Goal: Navigation & Orientation: Find specific page/section

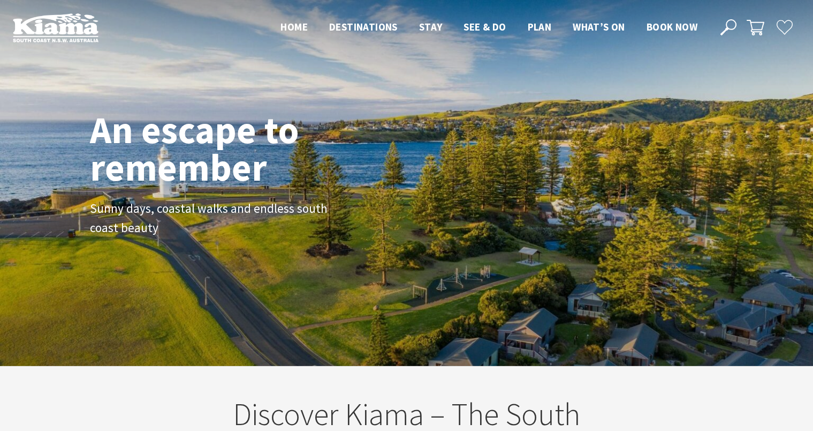
scroll to position [173, 821]
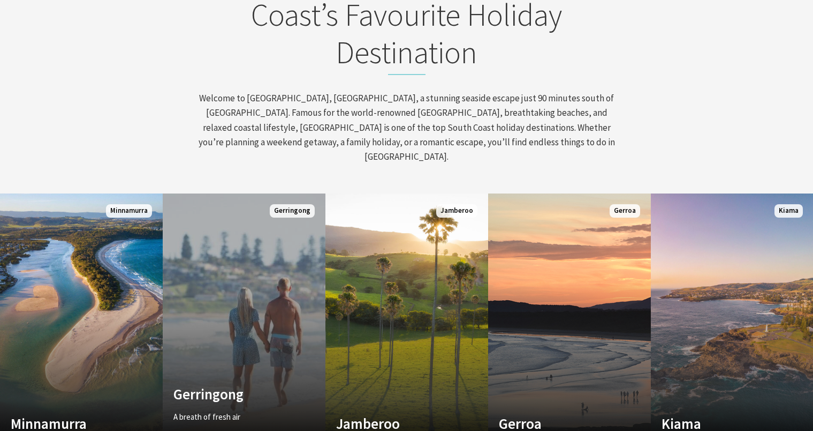
scroll to position [535, 0]
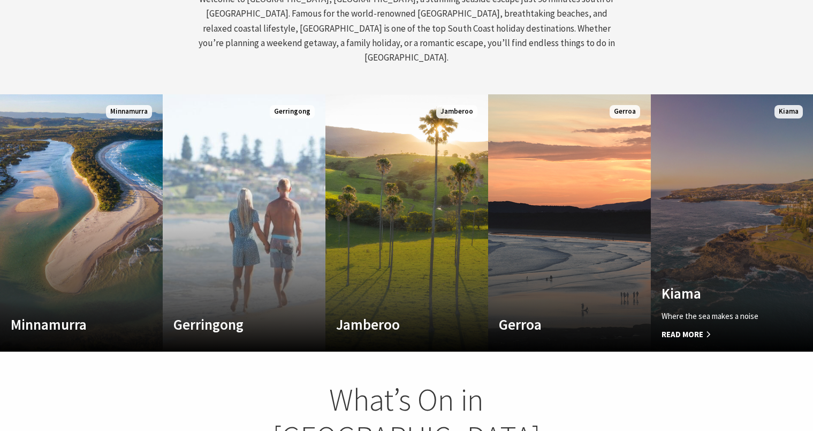
click at [702, 163] on link "Custom Image Used [GEOGRAPHIC_DATA] Where the sea makes a noise Read More [GEOG…" at bounding box center [732, 222] width 163 height 257
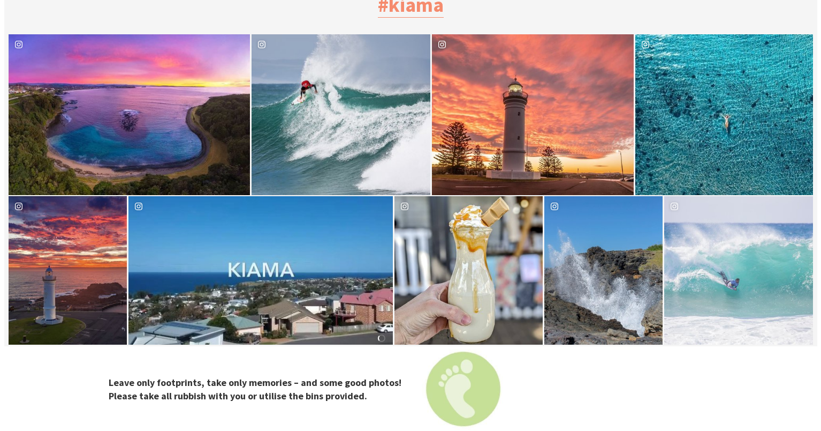
scroll to position [3373, 0]
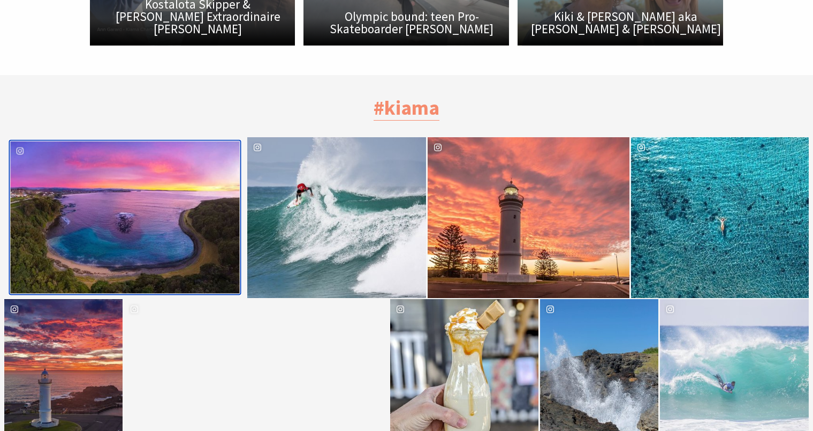
click at [120, 162] on div "image gallery, click to learn more about photo: 'Tis the season of sunsets & su…" at bounding box center [67, 217] width 115 height 152
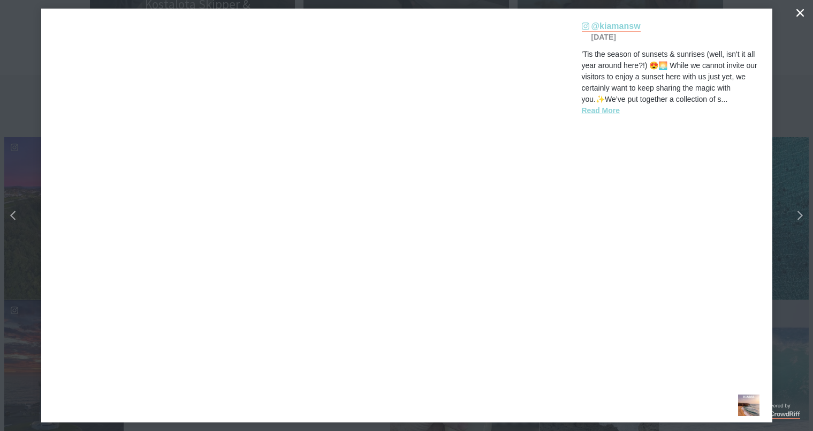
scroll to position [332, 831]
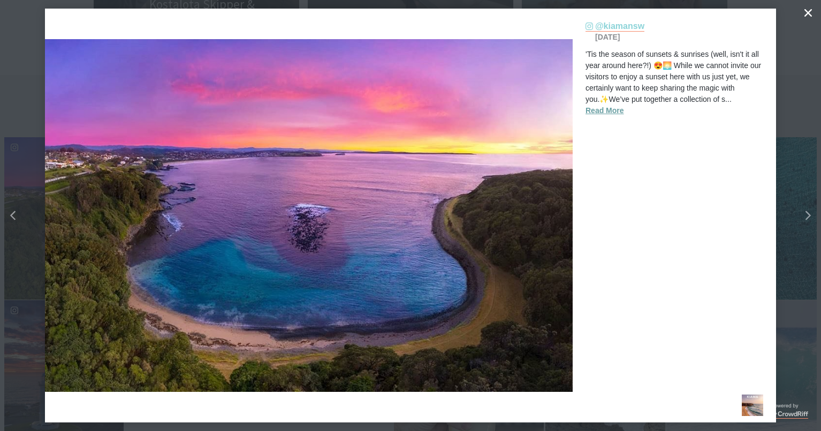
click at [609, 107] on button "Read More" at bounding box center [605, 110] width 39 height 11
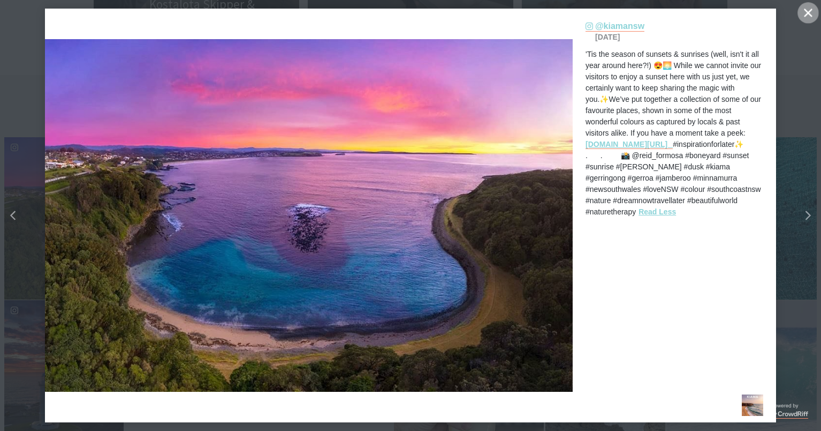
click at [809, 9] on icon "Close" at bounding box center [808, 13] width 8 height 8
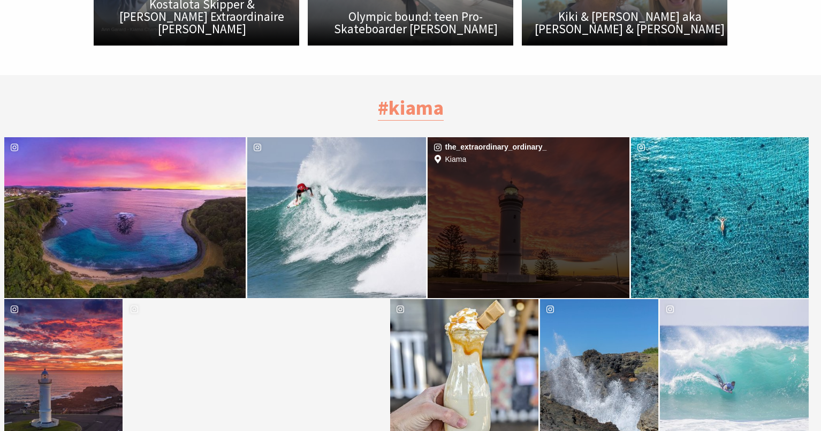
scroll to position [330, 823]
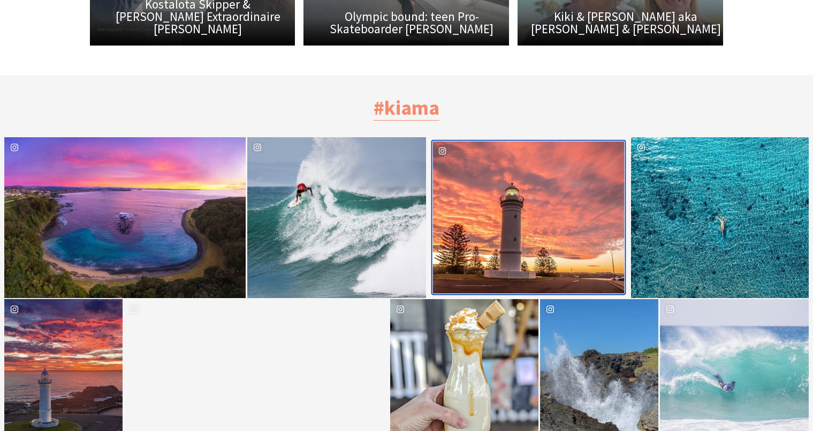
click at [571, 157] on span "Kiama" at bounding box center [538, 162] width 179 height 10
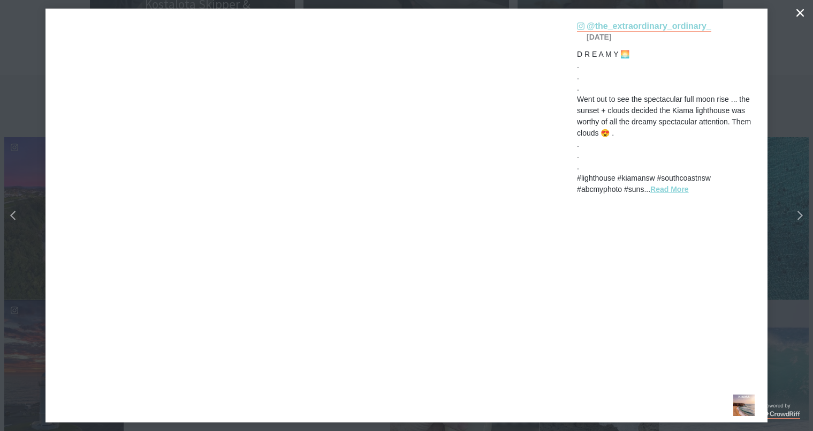
scroll to position [332, 831]
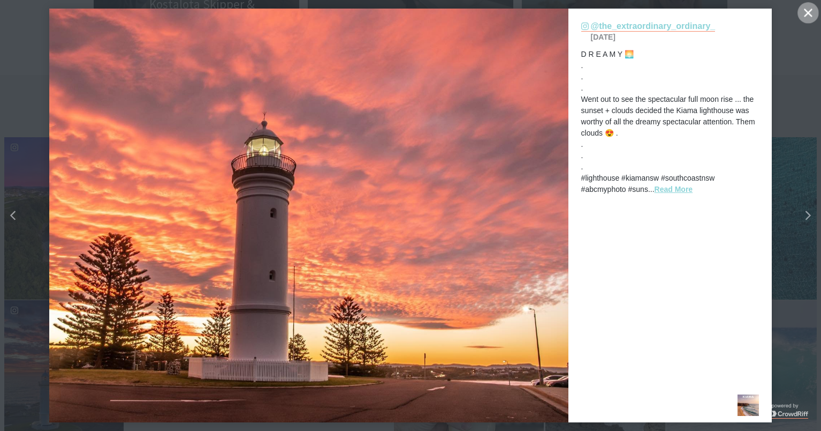
click at [807, 11] on icon "close icon" at bounding box center [808, 13] width 8 height 8
